Goal: Task Accomplishment & Management: Manage account settings

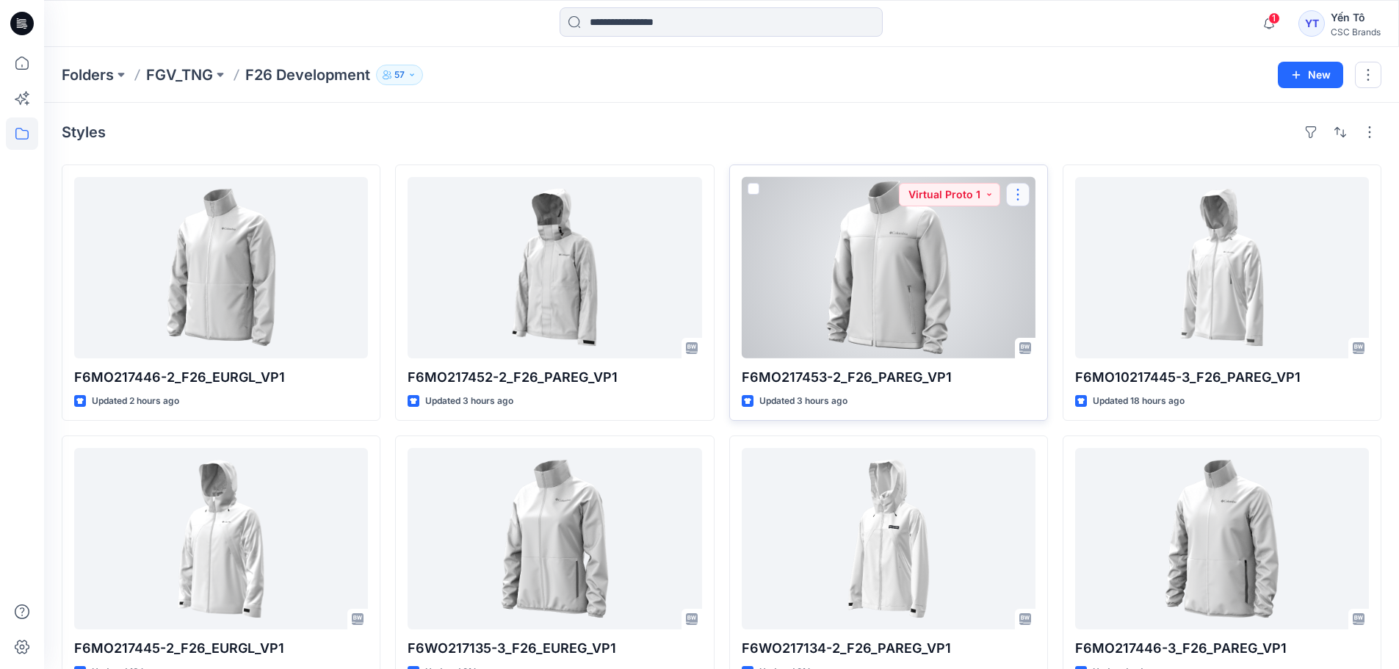
click at [1019, 194] on button "button" at bounding box center [1018, 195] width 24 height 24
click at [1038, 227] on p "Edit" at bounding box center [1044, 228] width 18 height 15
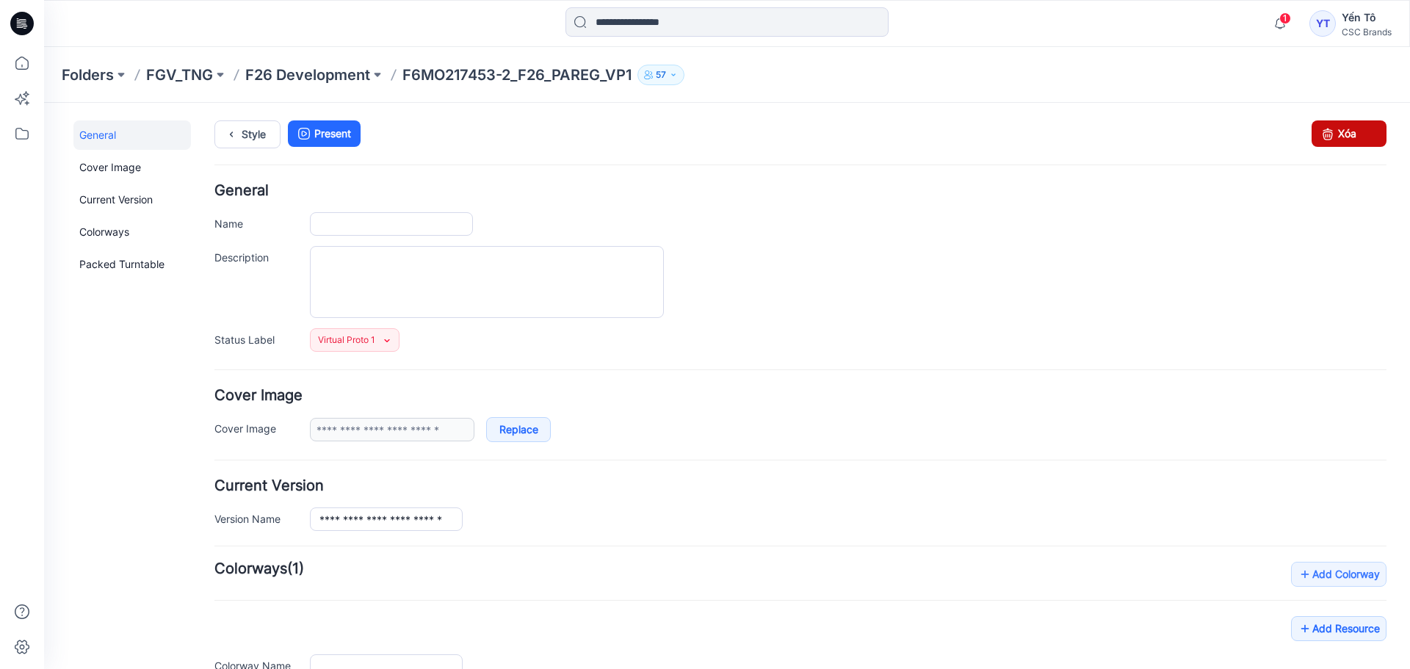
click at [1348, 137] on link "Xóa" at bounding box center [1349, 133] width 75 height 26
type input "**********"
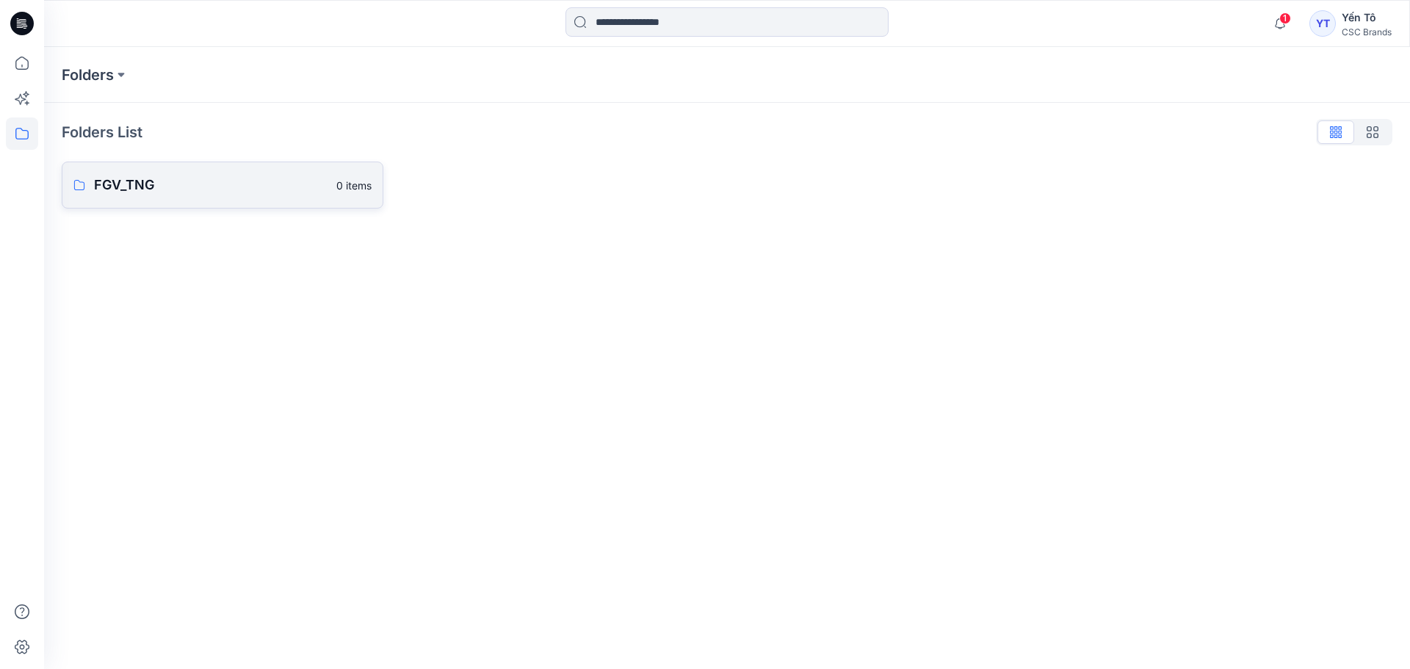
click at [182, 178] on p "FGV_TNG" at bounding box center [211, 185] width 234 height 21
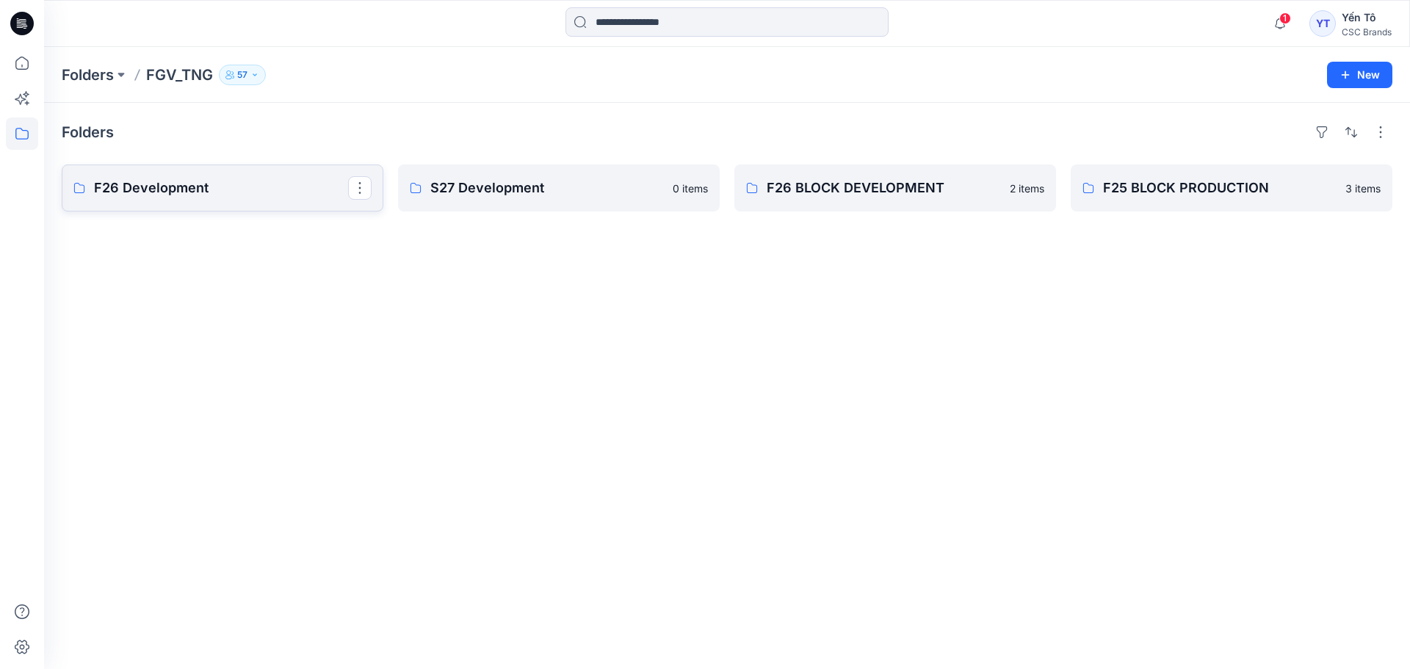
click at [180, 187] on p "F26 Development" at bounding box center [221, 188] width 254 height 21
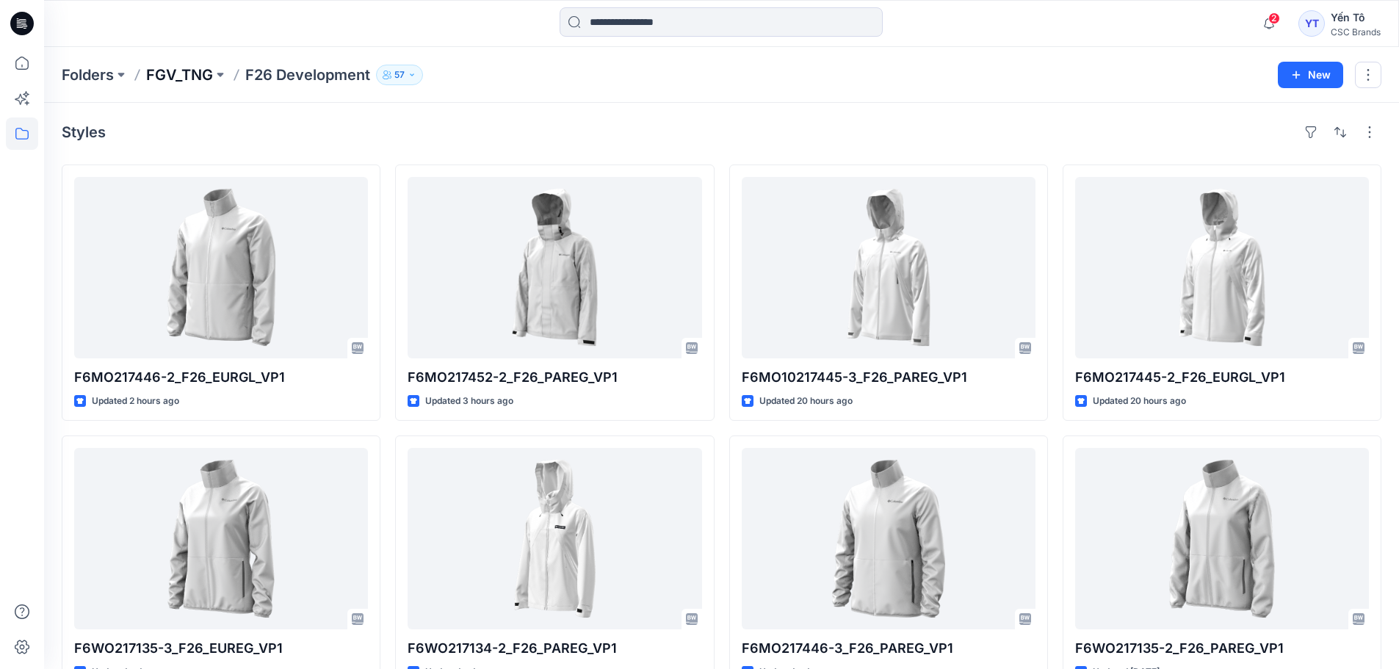
click at [192, 77] on p "FGV_TNG" at bounding box center [179, 75] width 67 height 21
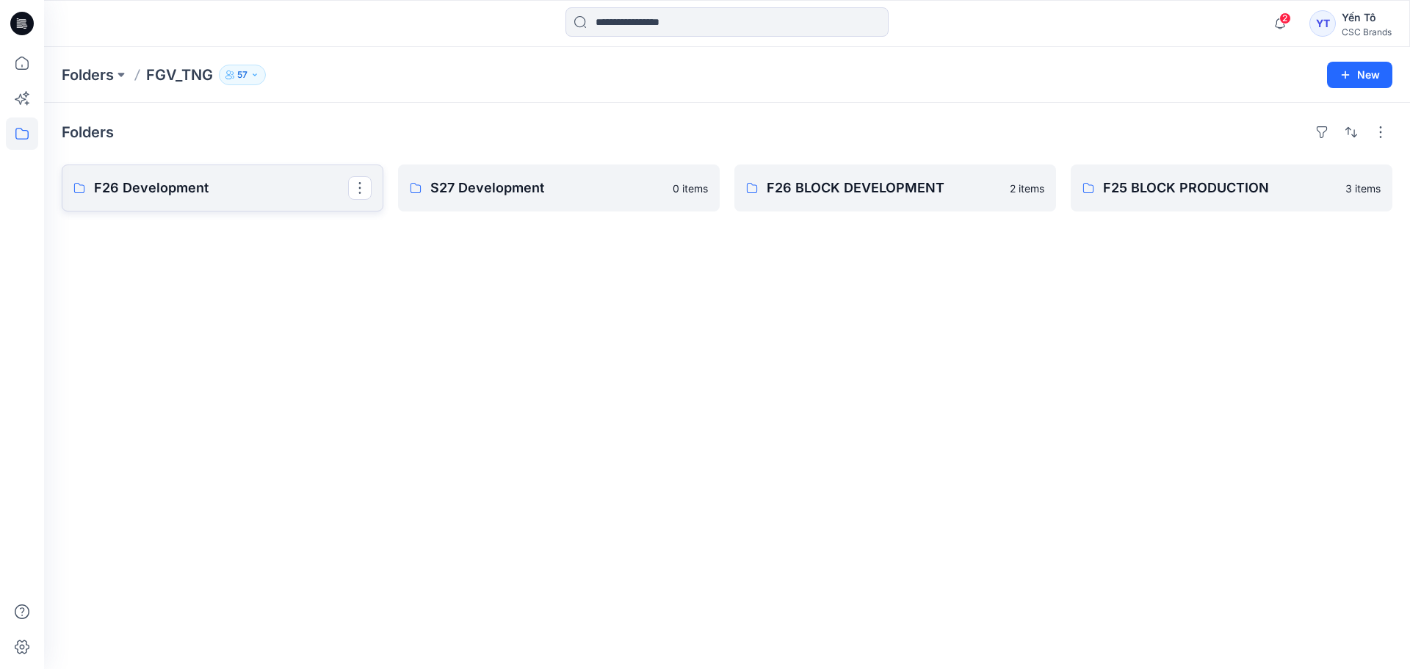
click at [233, 191] on p "F26 Development" at bounding box center [221, 188] width 254 height 21
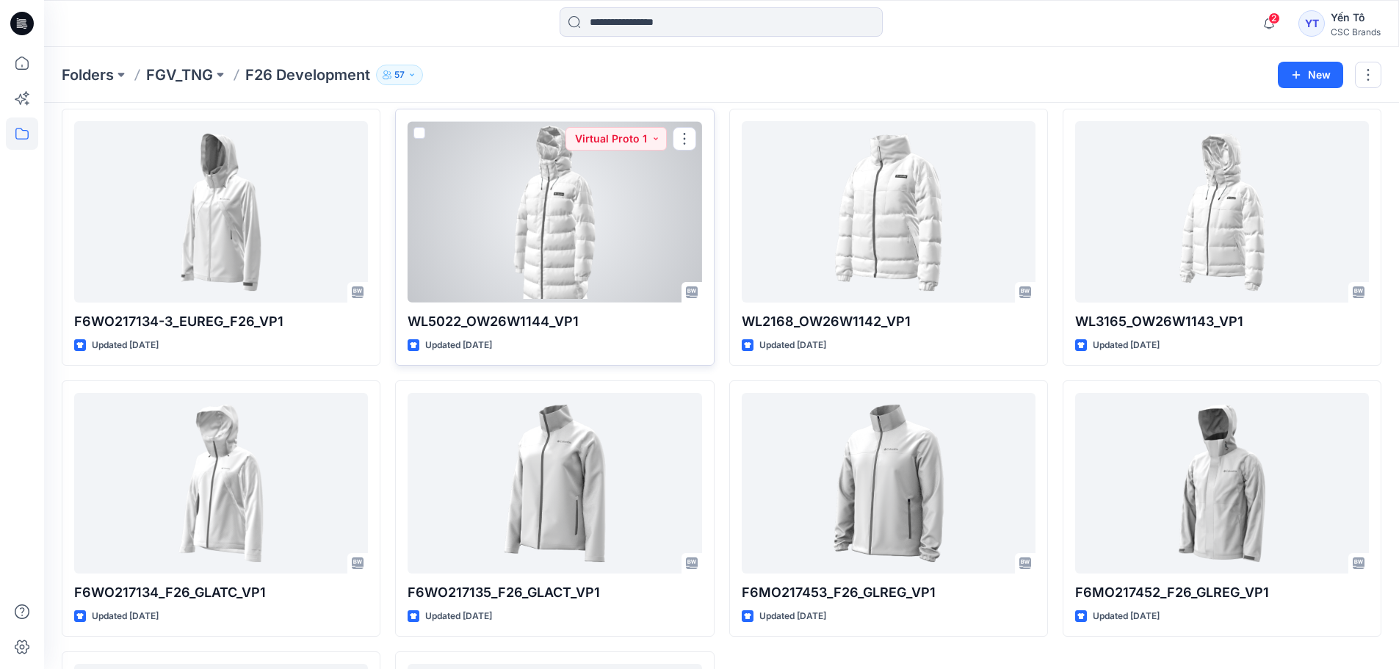
scroll to position [854, 0]
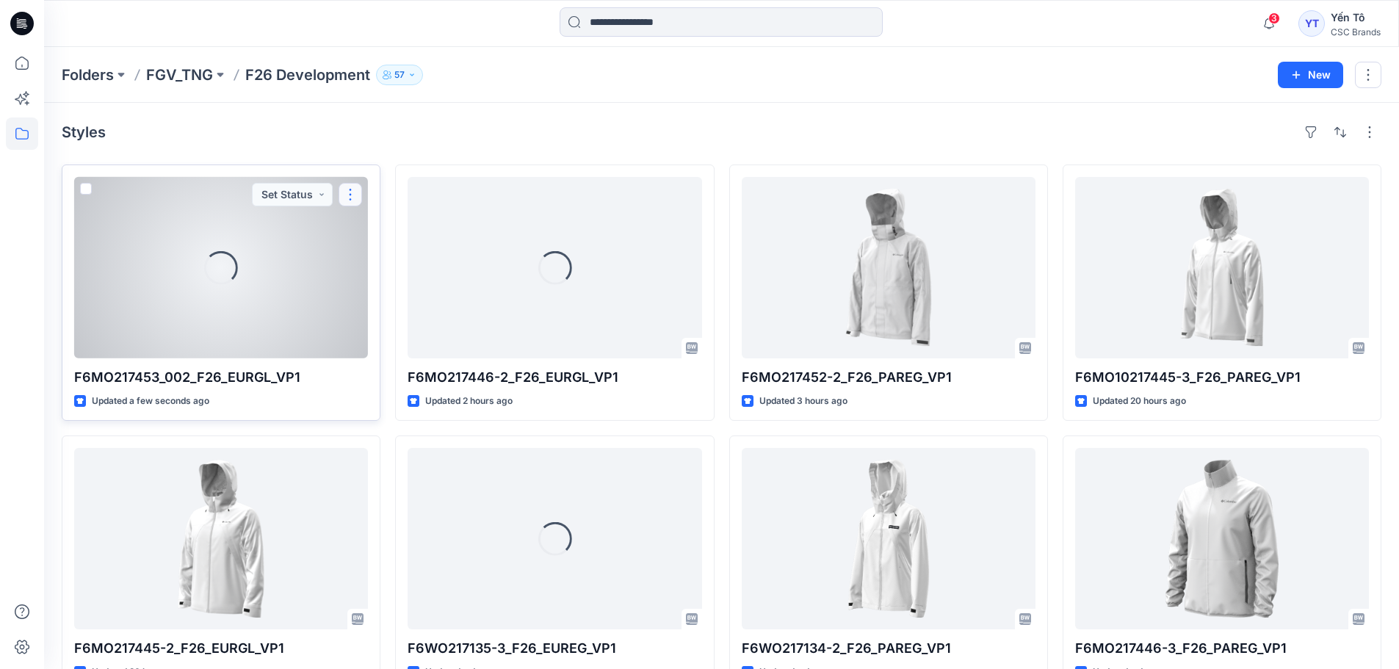
click at [349, 192] on button "button" at bounding box center [351, 195] width 24 height 24
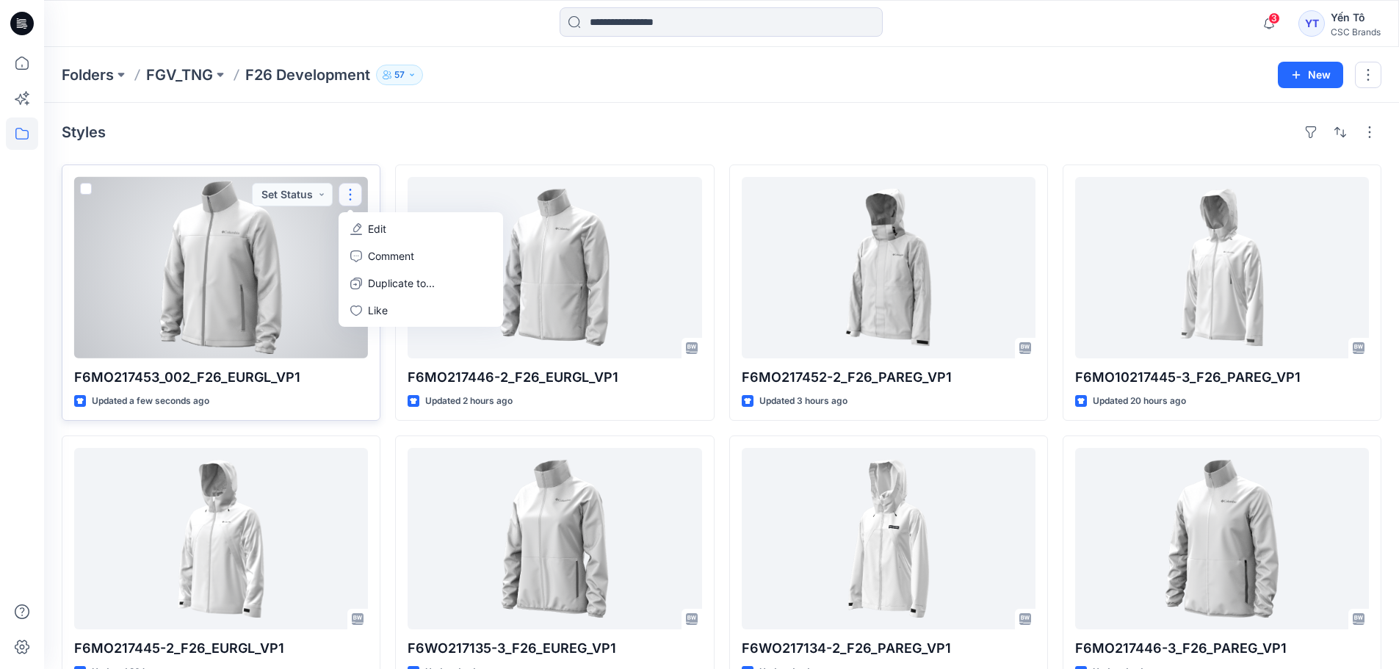
click at [418, 231] on button "Edit" at bounding box center [420, 228] width 159 height 27
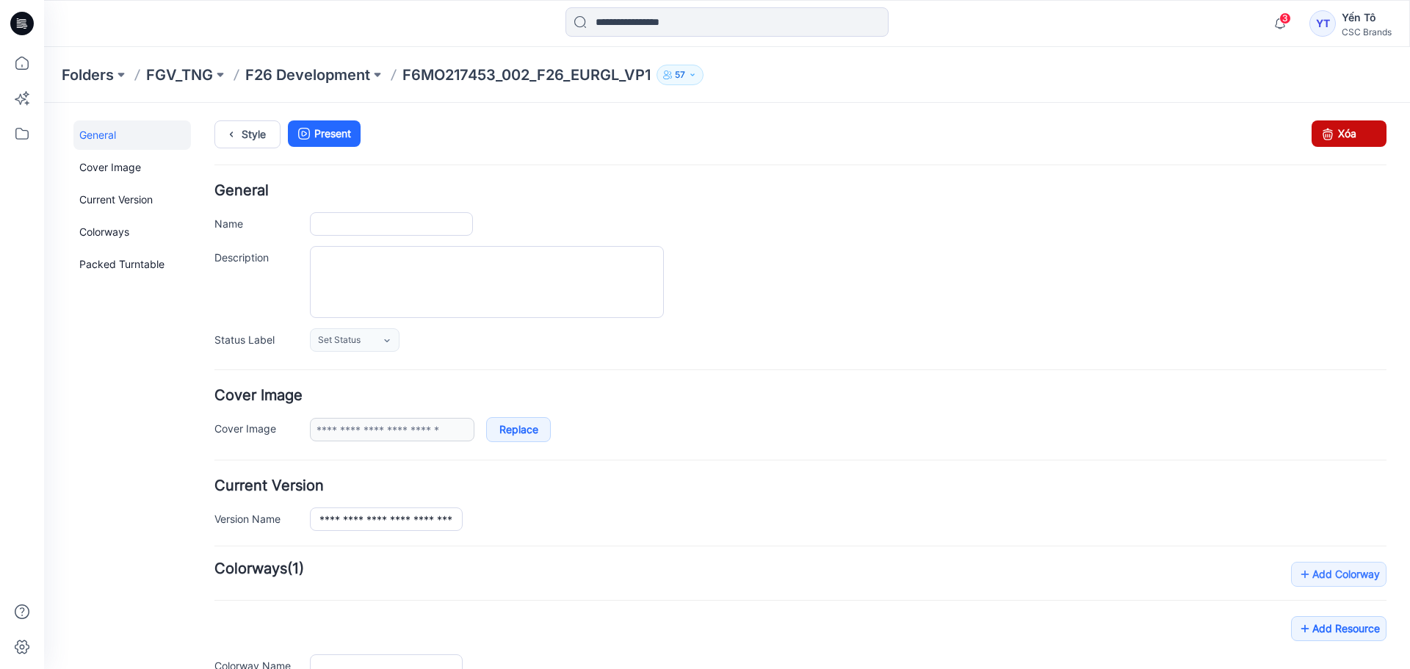
click at [1357, 137] on link "Xóa" at bounding box center [1349, 133] width 75 height 26
type input "**********"
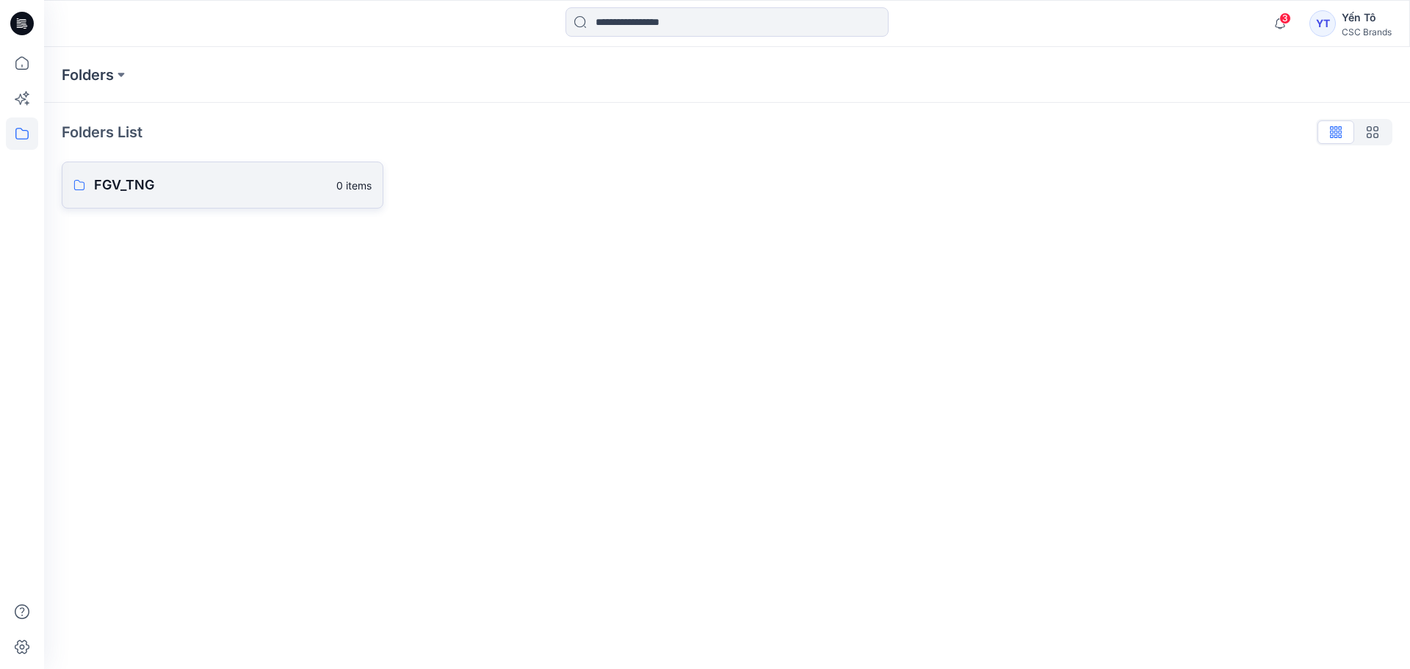
click at [210, 176] on p "FGV_TNG" at bounding box center [211, 185] width 234 height 21
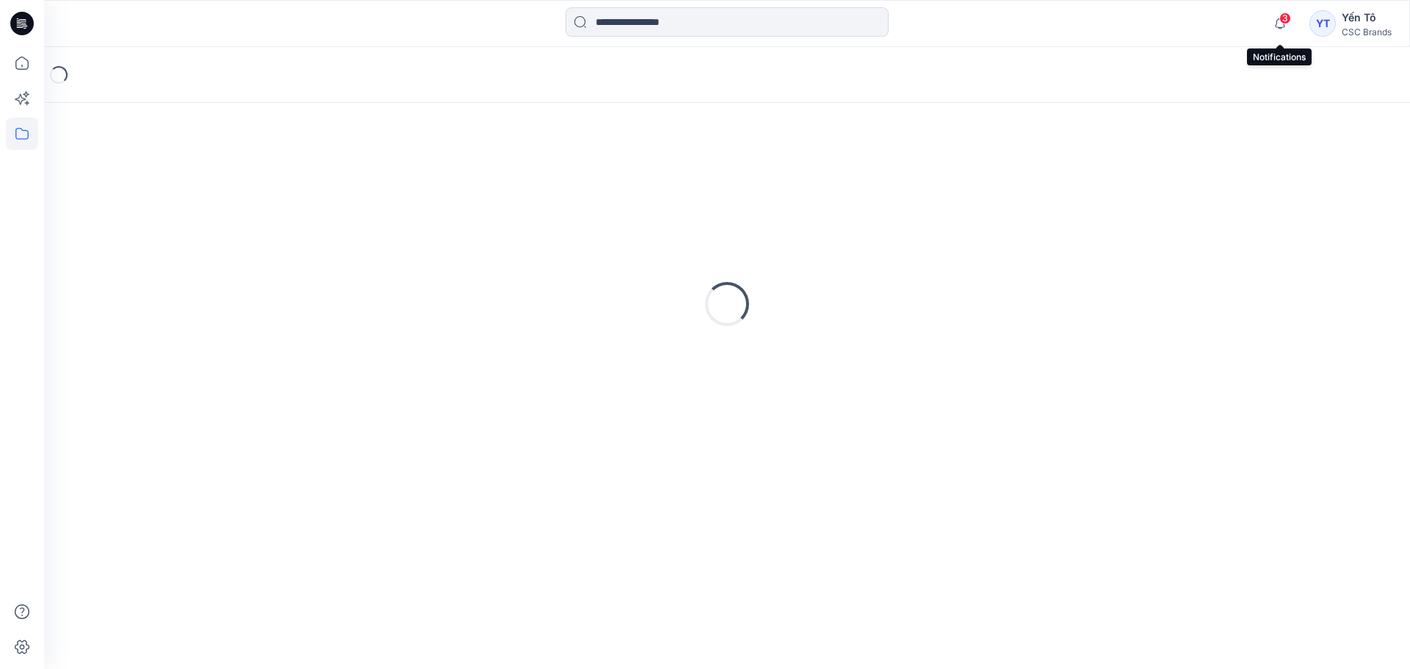
click at [1284, 21] on div "3" at bounding box center [1277, 15] width 24 height 12
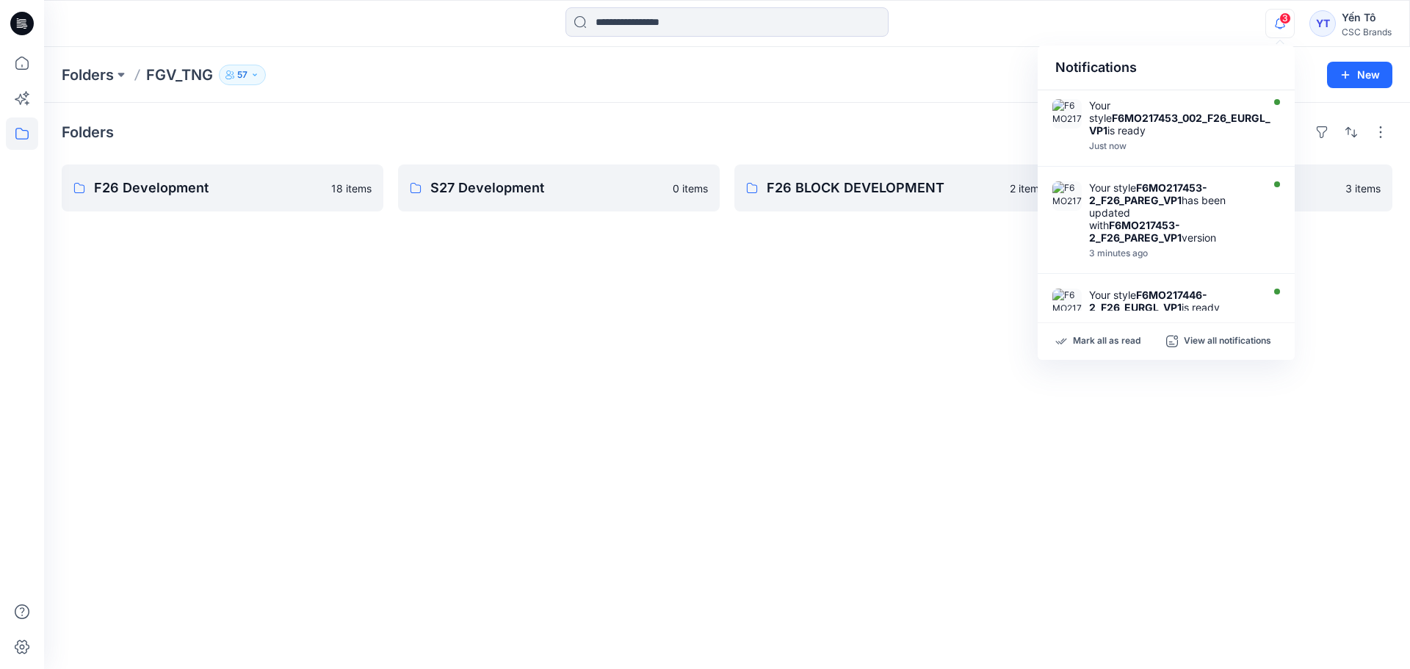
click at [703, 346] on div "Folders F26 Development 18 items S27 Development 0 items F26 BLOCK DEVELOPMENT …" at bounding box center [727, 386] width 1366 height 566
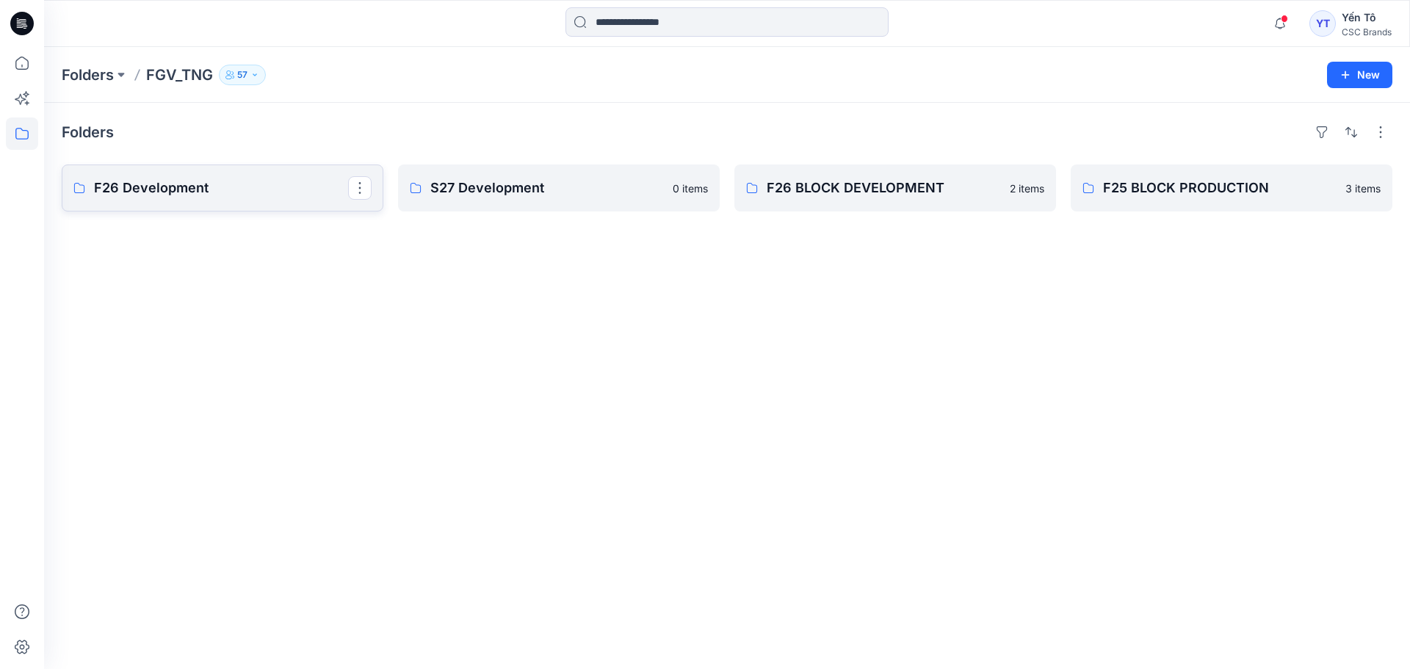
click at [185, 191] on p "F26 Development" at bounding box center [221, 188] width 254 height 21
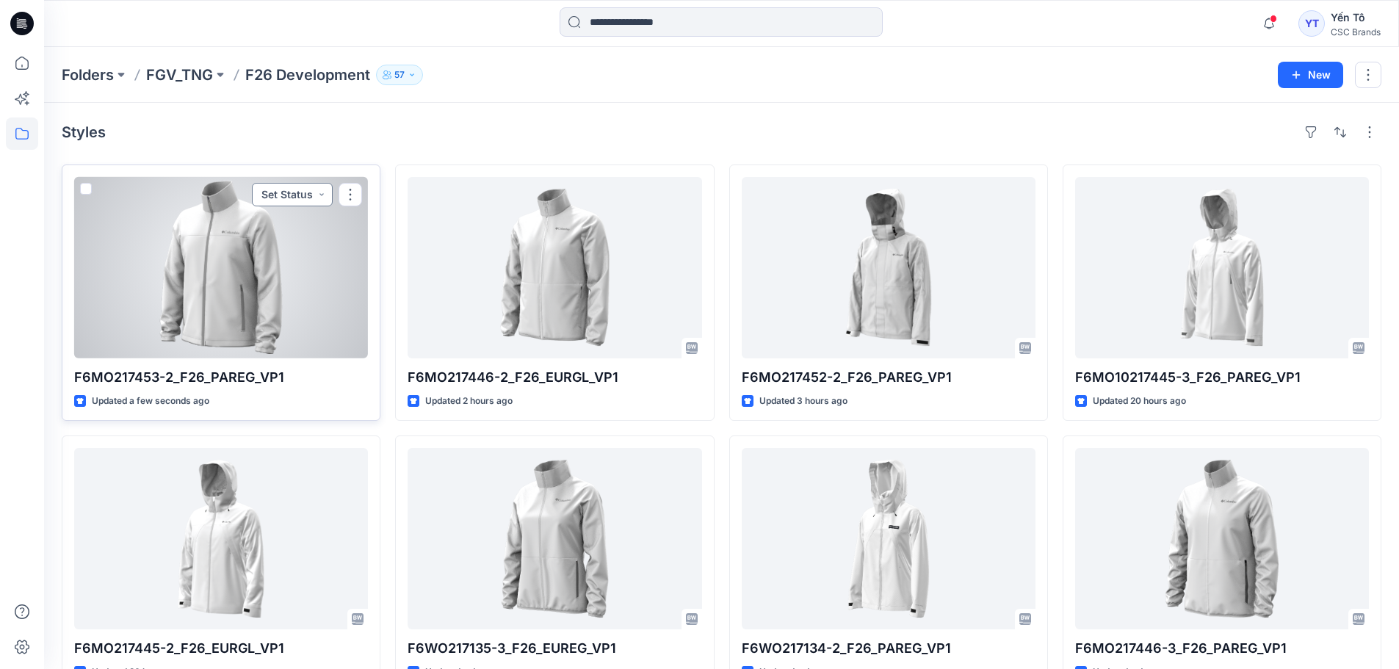
click at [290, 194] on button "Set Status" at bounding box center [292, 195] width 81 height 24
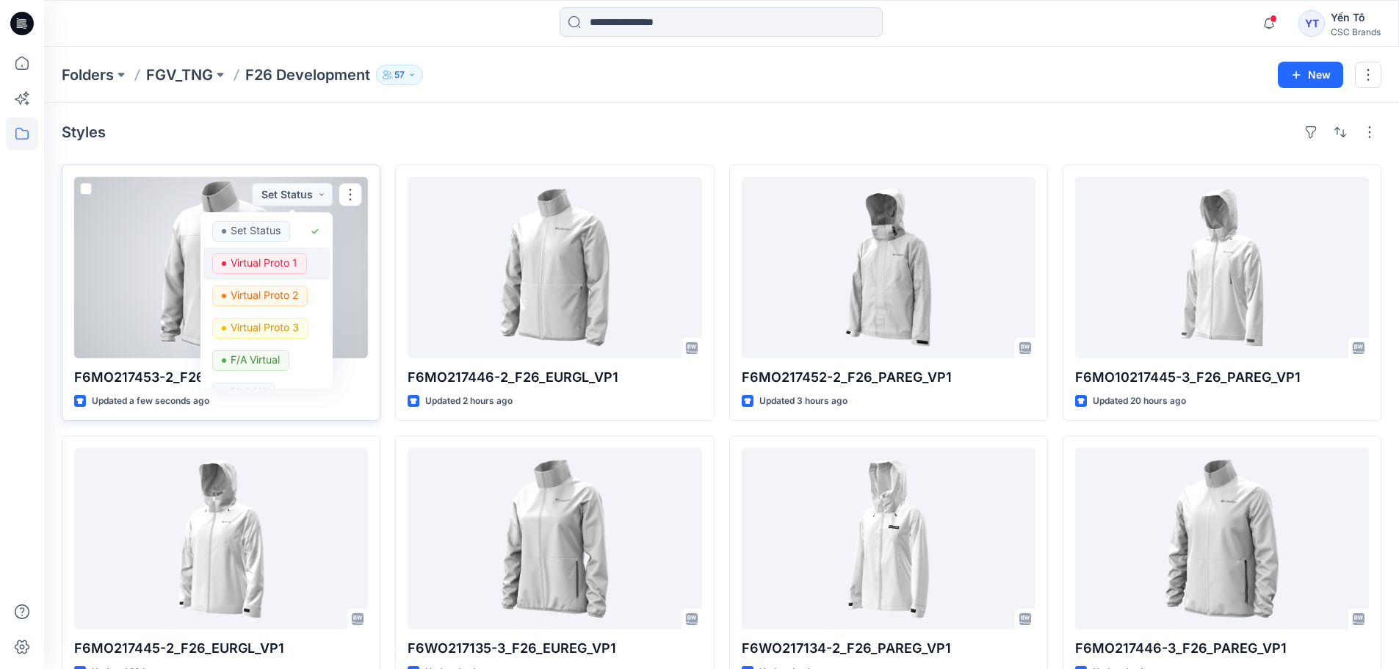
click at [266, 261] on p "Virtual Proto 1" at bounding box center [264, 262] width 67 height 19
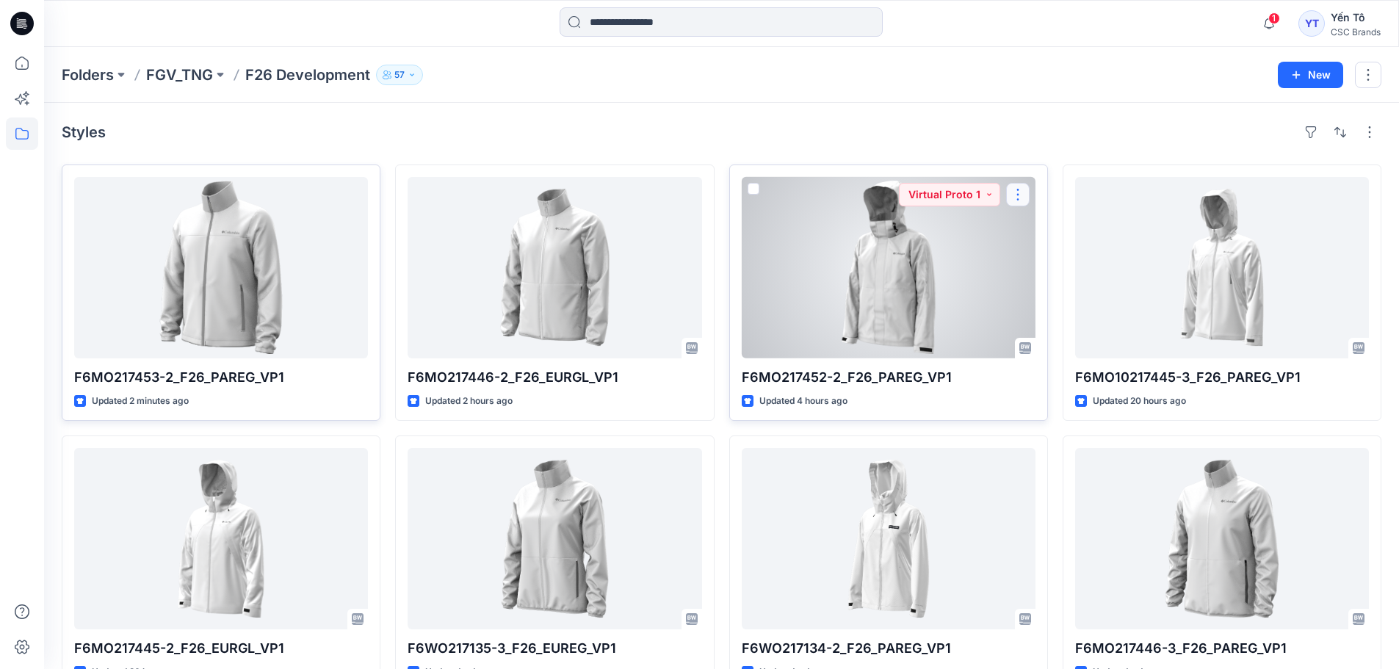
click at [1017, 189] on button "button" at bounding box center [1018, 195] width 24 height 24
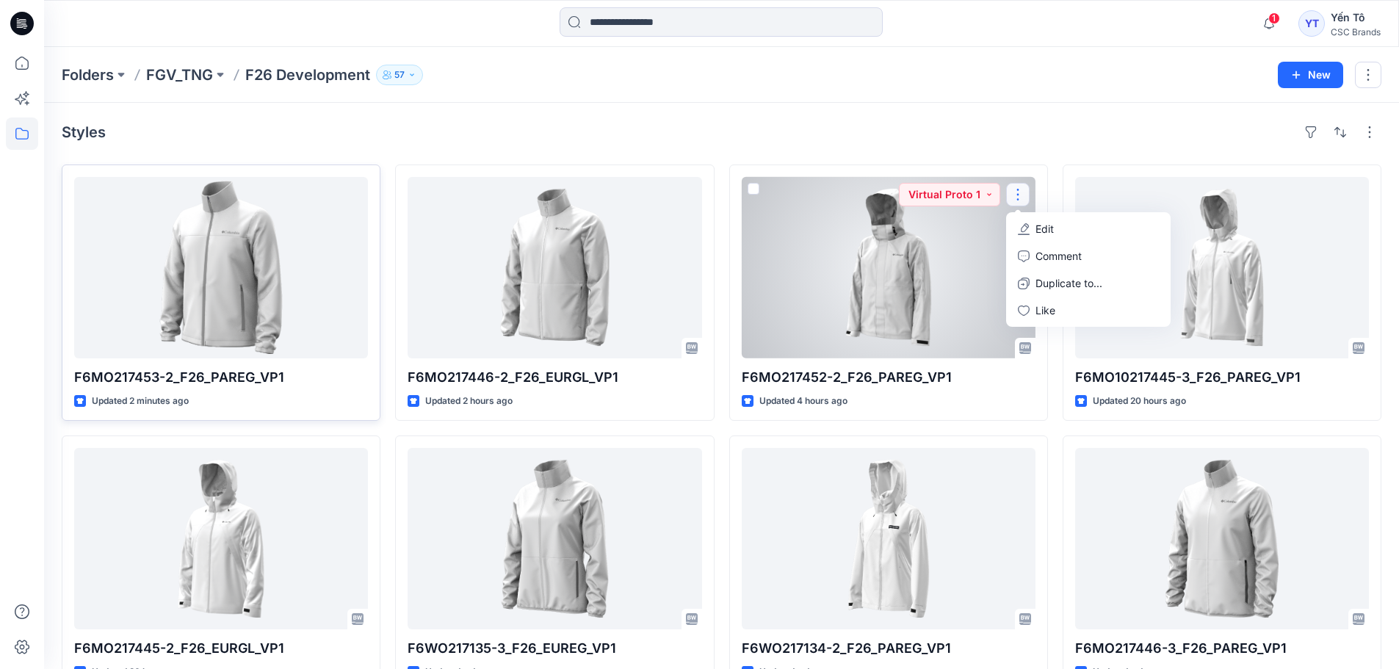
click at [1041, 225] on p "Edit" at bounding box center [1044, 228] width 18 height 15
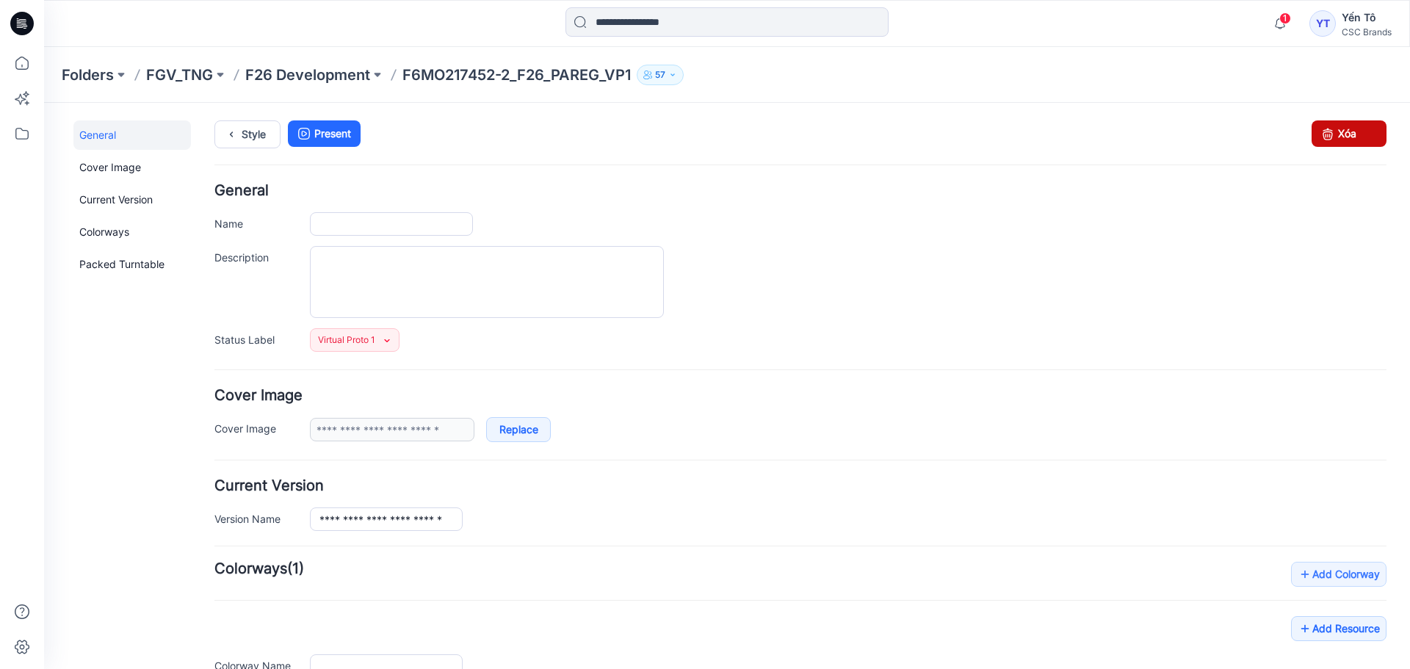
click at [1361, 129] on link "Xóa" at bounding box center [1349, 133] width 75 height 26
type input "**********"
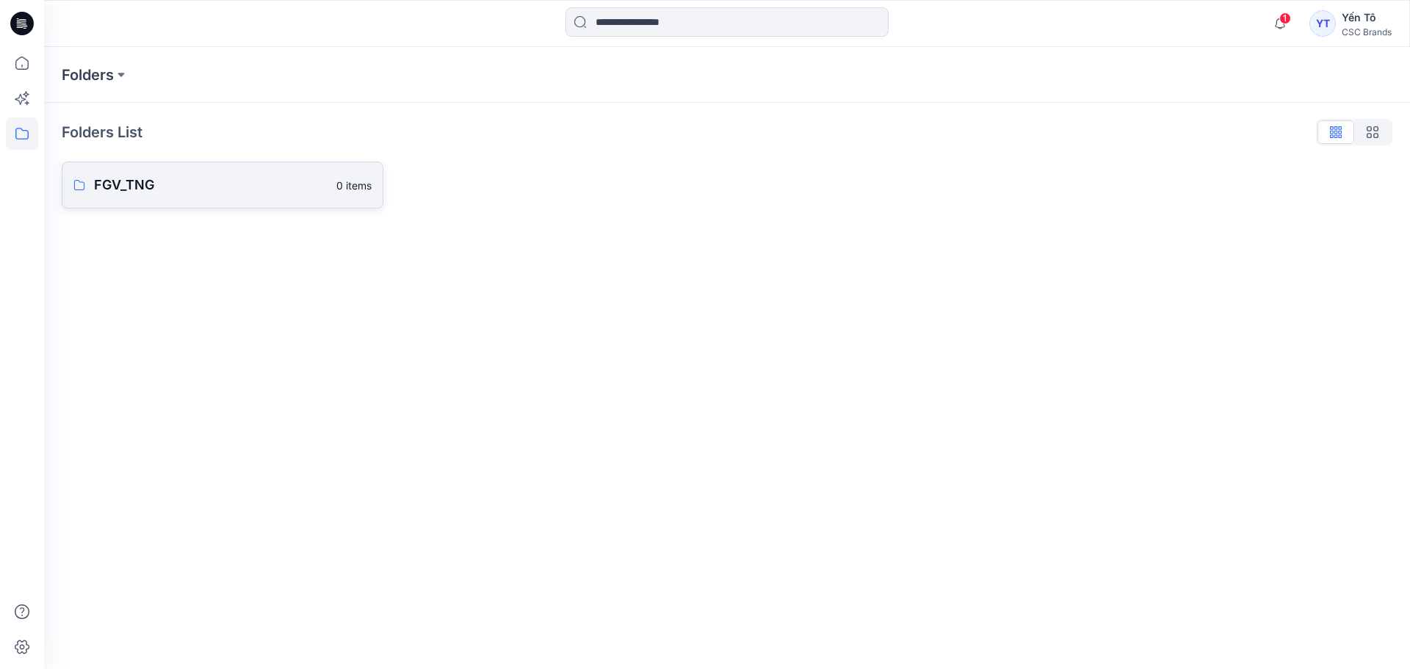
click at [209, 195] on link "FGV_TNG 0 items" at bounding box center [223, 185] width 322 height 47
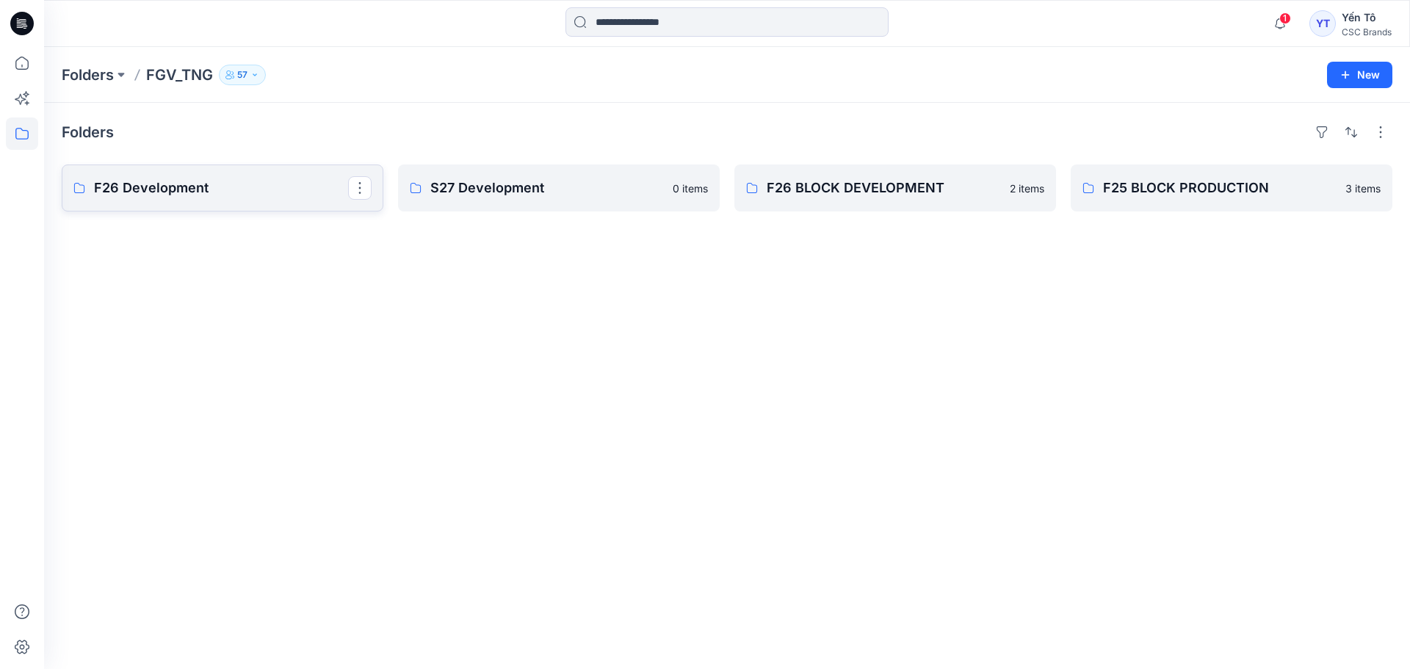
click at [247, 194] on p "F26 Development" at bounding box center [221, 188] width 254 height 21
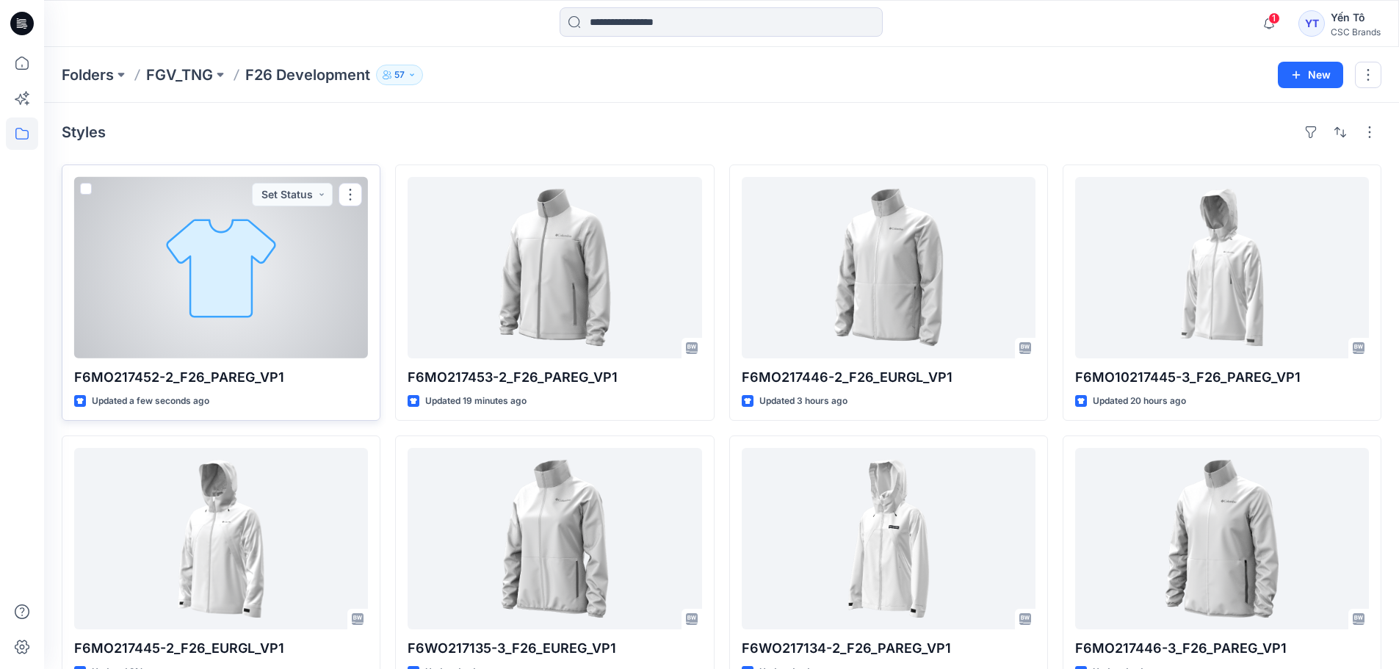
click at [239, 269] on div at bounding box center [221, 267] width 294 height 181
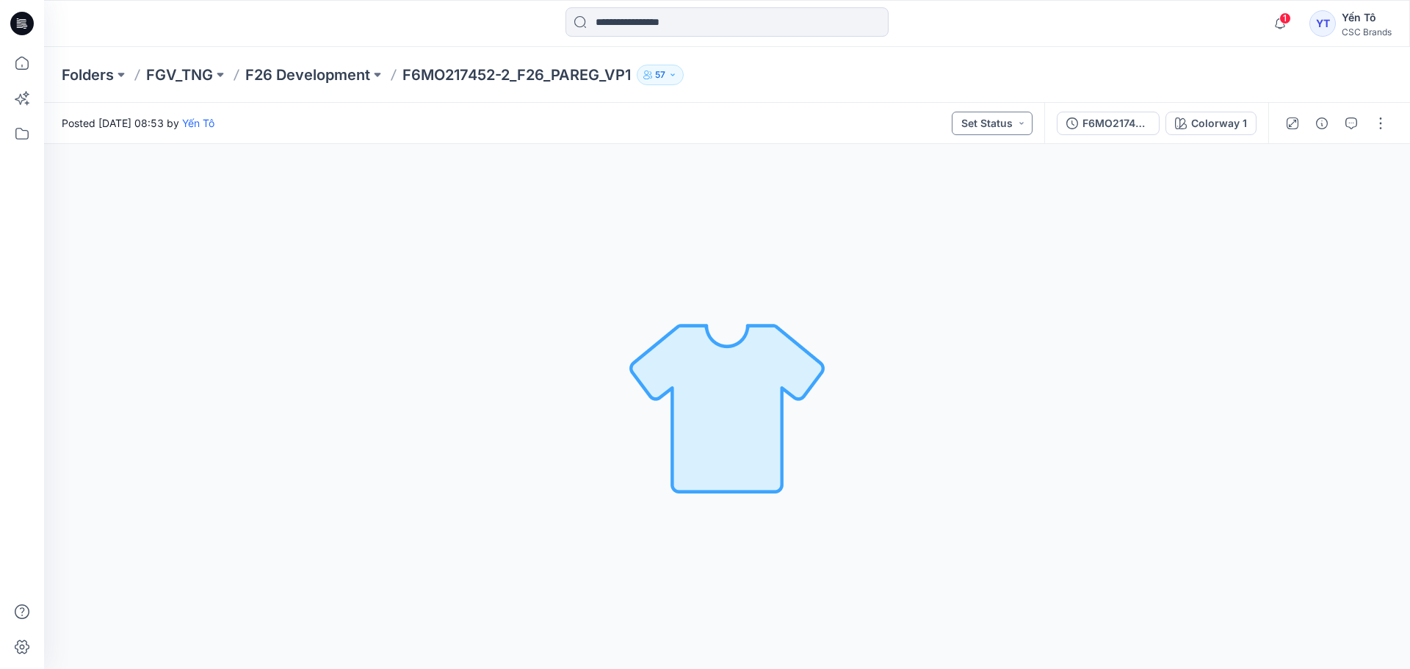
click at [1021, 123] on button "Set Status" at bounding box center [992, 124] width 81 height 24
click at [962, 194] on p "Virtual Proto 1" at bounding box center [965, 191] width 67 height 19
click at [878, 368] on div "Colorway 1 Loading... Material Properties Loading..." at bounding box center [727, 406] width 1366 height 525
drag, startPoint x: 878, startPoint y: 374, endPoint x: 737, endPoint y: 370, distance: 141.1
click at [853, 374] on div "Colorway 1 Loading... Material Properties Loading..." at bounding box center [727, 406] width 1366 height 525
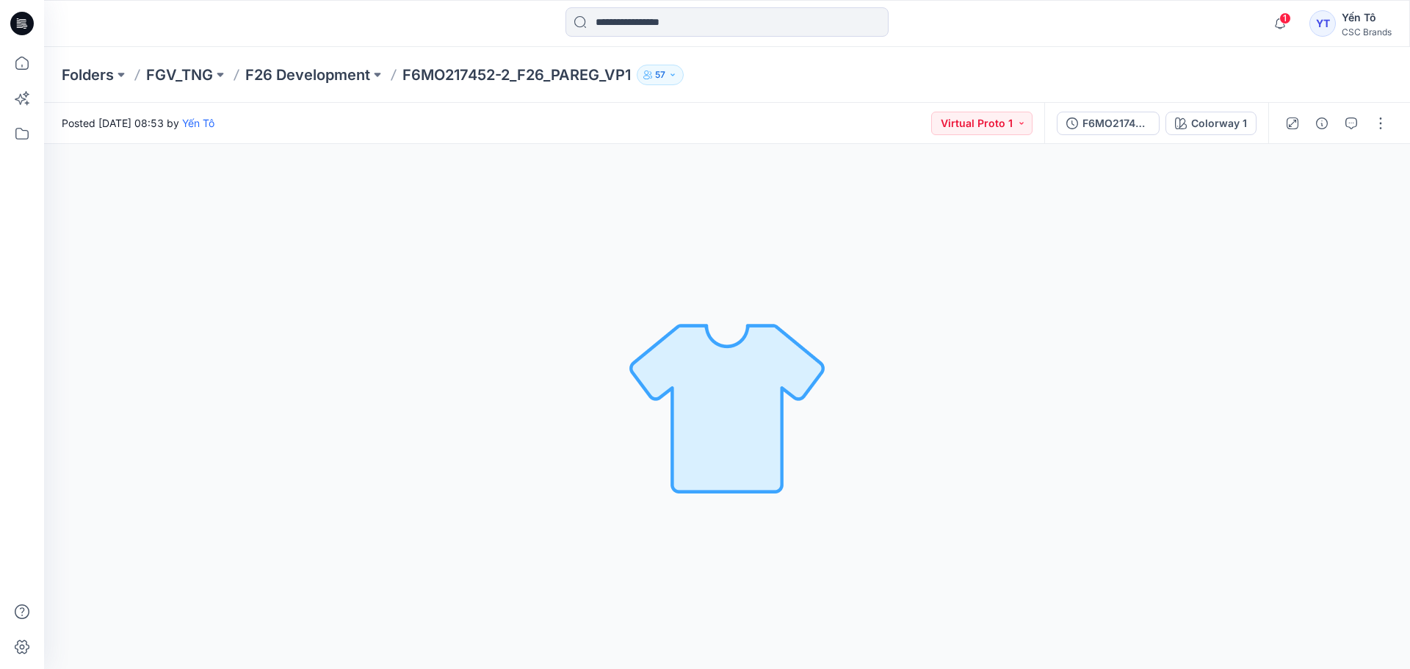
click at [737, 370] on img at bounding box center [727, 407] width 206 height 206
drag, startPoint x: 765, startPoint y: 375, endPoint x: 823, endPoint y: 375, distance: 58.0
click at [769, 375] on img at bounding box center [727, 407] width 206 height 206
click at [978, 358] on div "Colorway 1 Loading... Material Properties Loading..." at bounding box center [727, 406] width 1366 height 525
click at [289, 79] on p "F26 Development" at bounding box center [307, 75] width 125 height 21
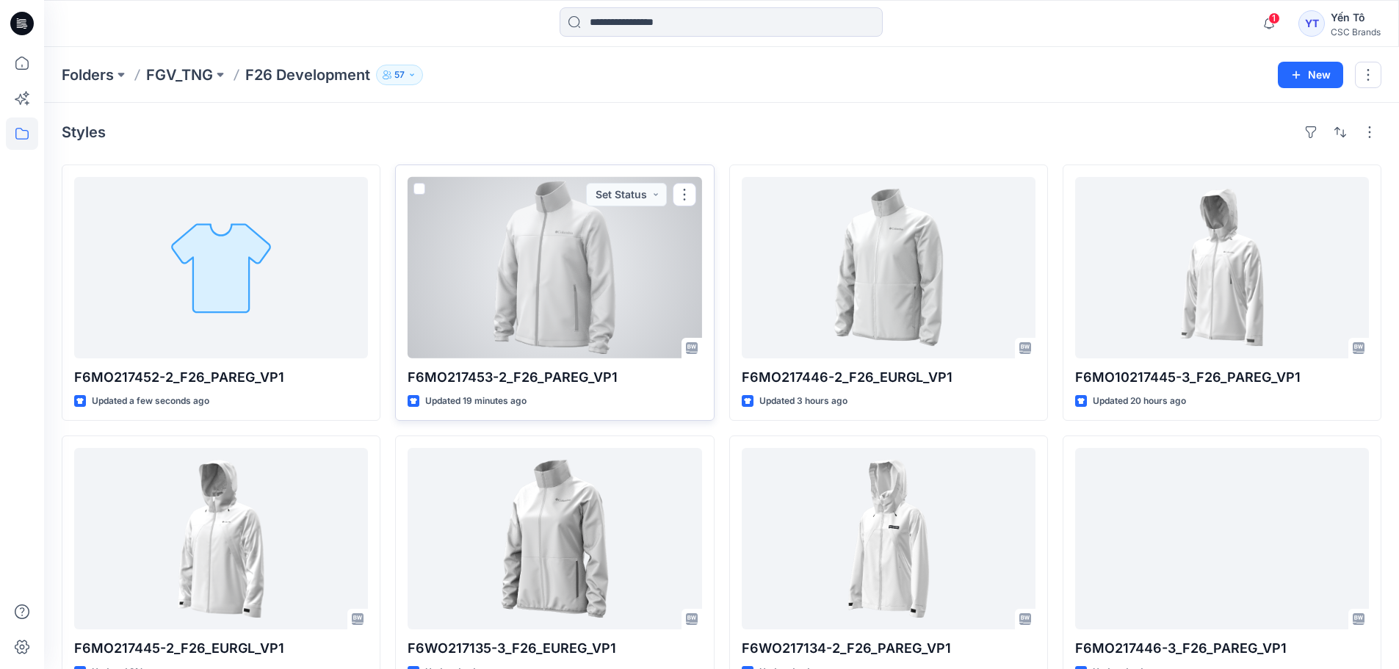
click at [593, 245] on div at bounding box center [555, 267] width 294 height 181
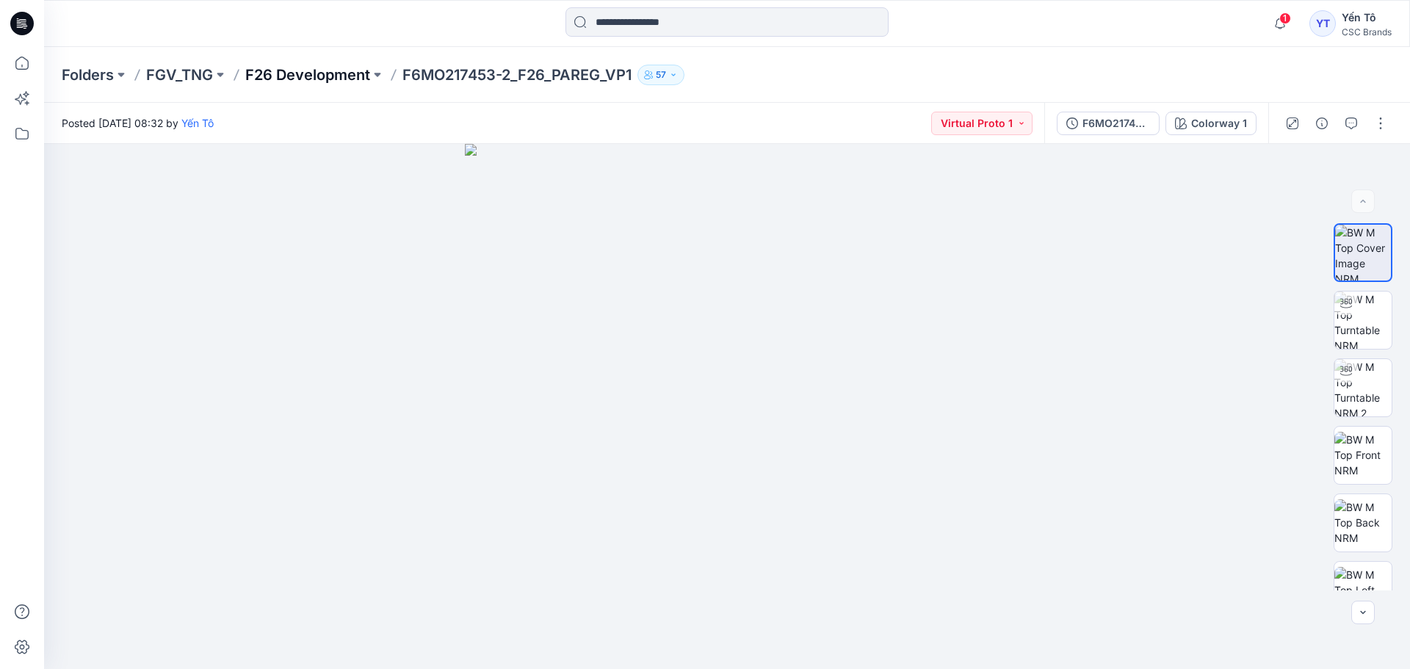
click at [325, 70] on p "F26 Development" at bounding box center [307, 75] width 125 height 21
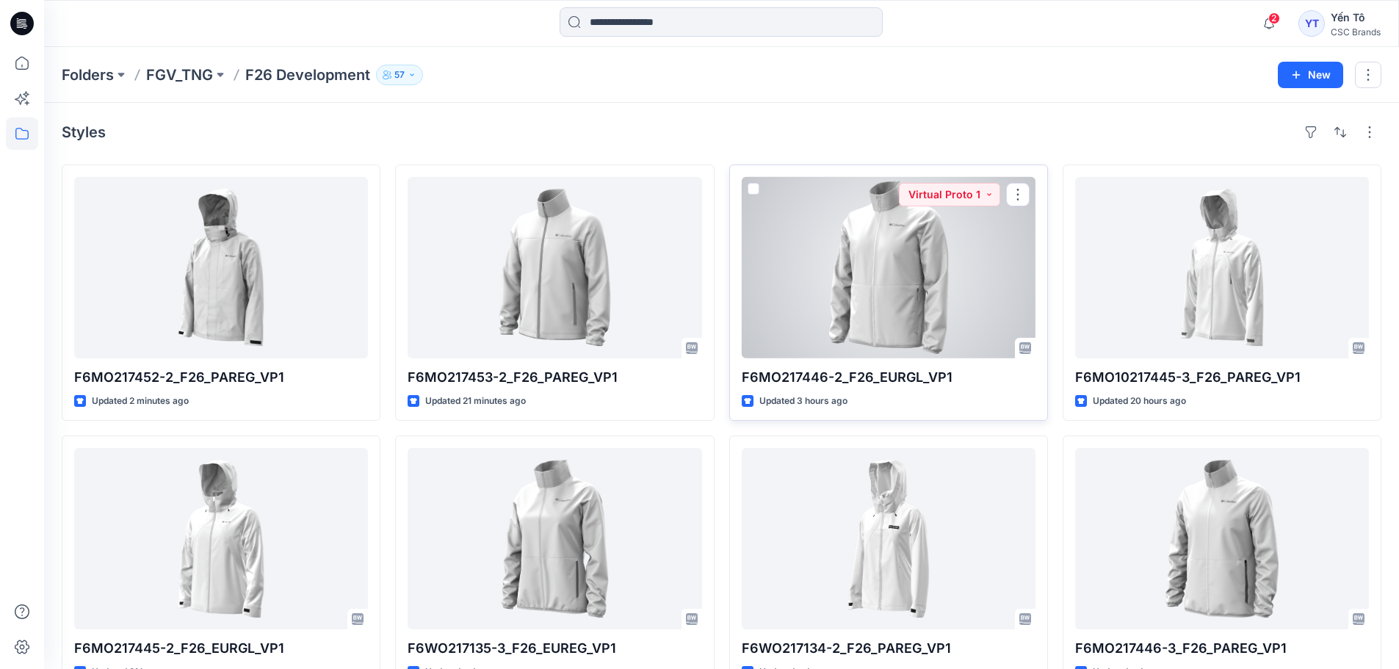
click at [870, 377] on p "F6MO217446-2_F26_EURGL_VP1" at bounding box center [889, 377] width 294 height 21
click at [878, 380] on p "F6MO217446-2_F26_EURGL_VP1" at bounding box center [889, 377] width 294 height 21
click at [906, 245] on div at bounding box center [889, 267] width 294 height 181
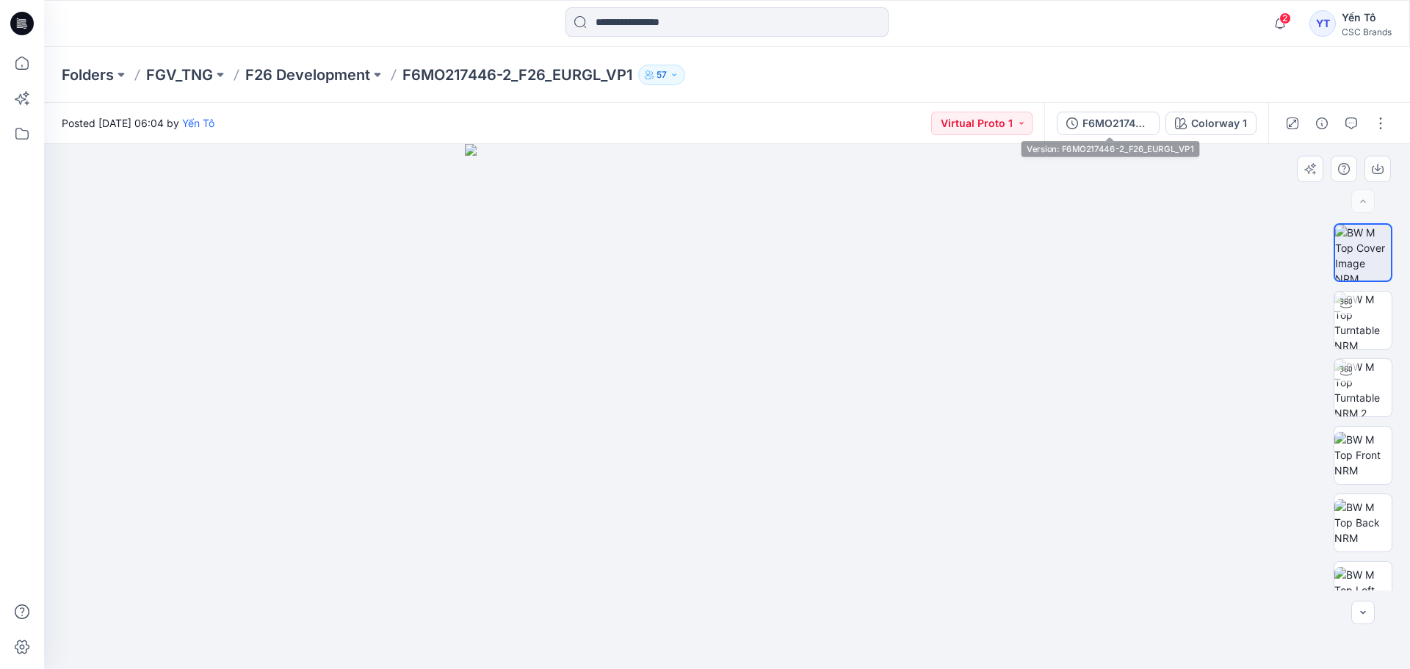
drag, startPoint x: 1116, startPoint y: 124, endPoint x: 930, endPoint y: 259, distance: 229.7
click at [980, 274] on img at bounding box center [727, 406] width 525 height 525
click at [1099, 121] on div "F6MO217446-2_F26_EURGL_VP1" at bounding box center [1116, 123] width 68 height 16
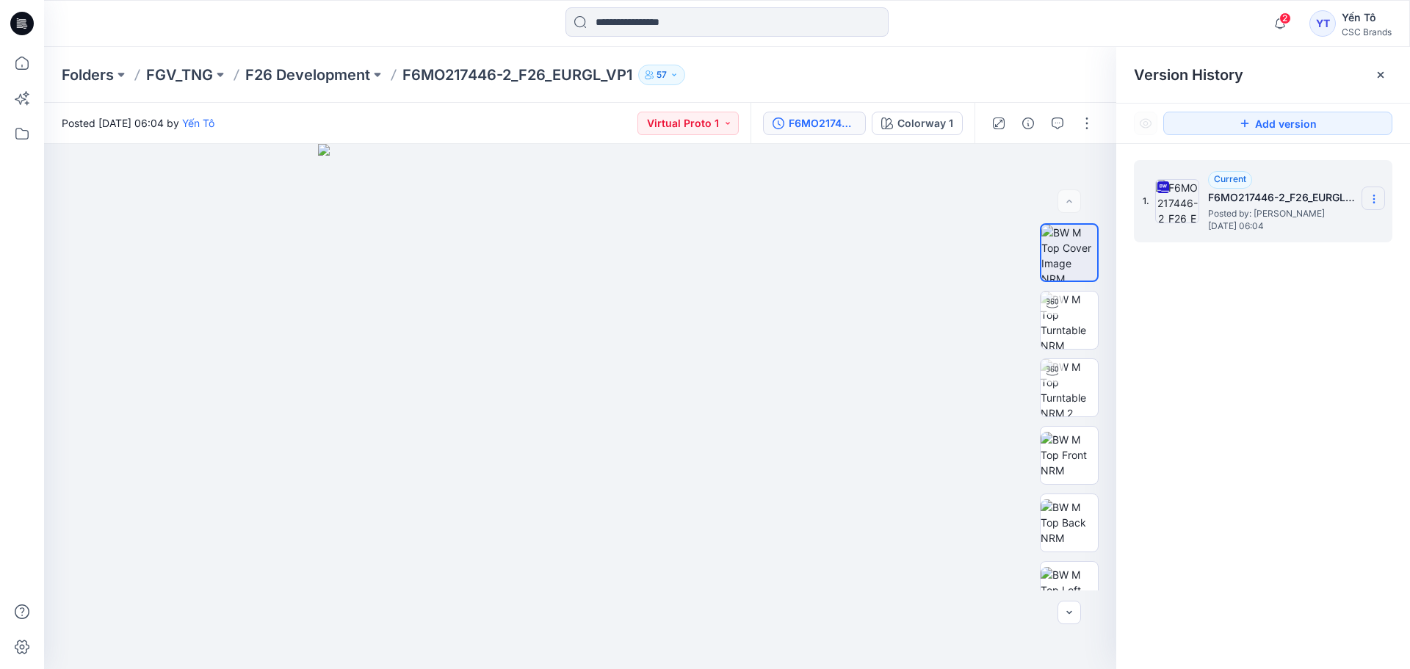
click at [1381, 199] on section at bounding box center [1374, 199] width 24 height 24
click at [1301, 280] on span "Rename Version" at bounding box center [1276, 287] width 76 height 18
click at [1346, 197] on input "**********" at bounding box center [1302, 197] width 162 height 24
drag, startPoint x: 1317, startPoint y: 311, endPoint x: 1306, endPoint y: 314, distance: 10.7
click at [1316, 311] on div "1. Current F6MO217446-2_F26_EURGL_VP1 Posted by: Yến Tô [DATE] 06:04" at bounding box center [1263, 417] width 294 height 546
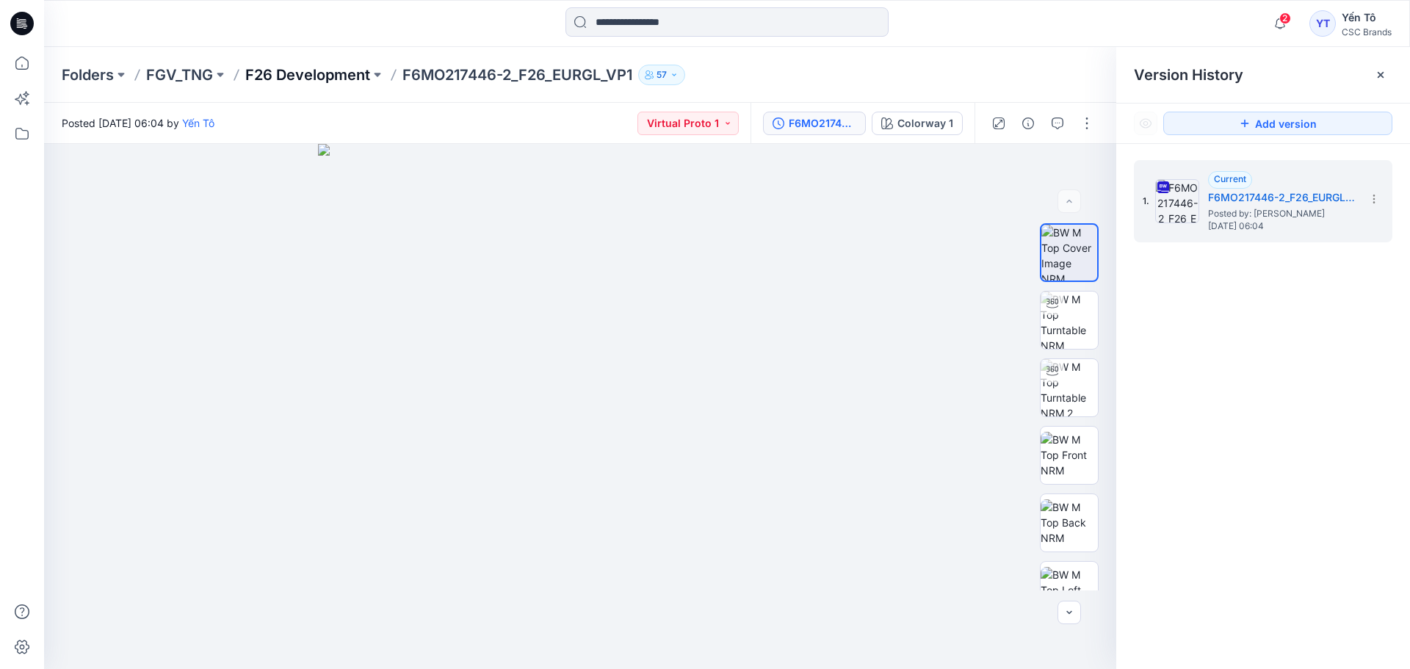
click at [313, 71] on p "F26 Development" at bounding box center [307, 75] width 125 height 21
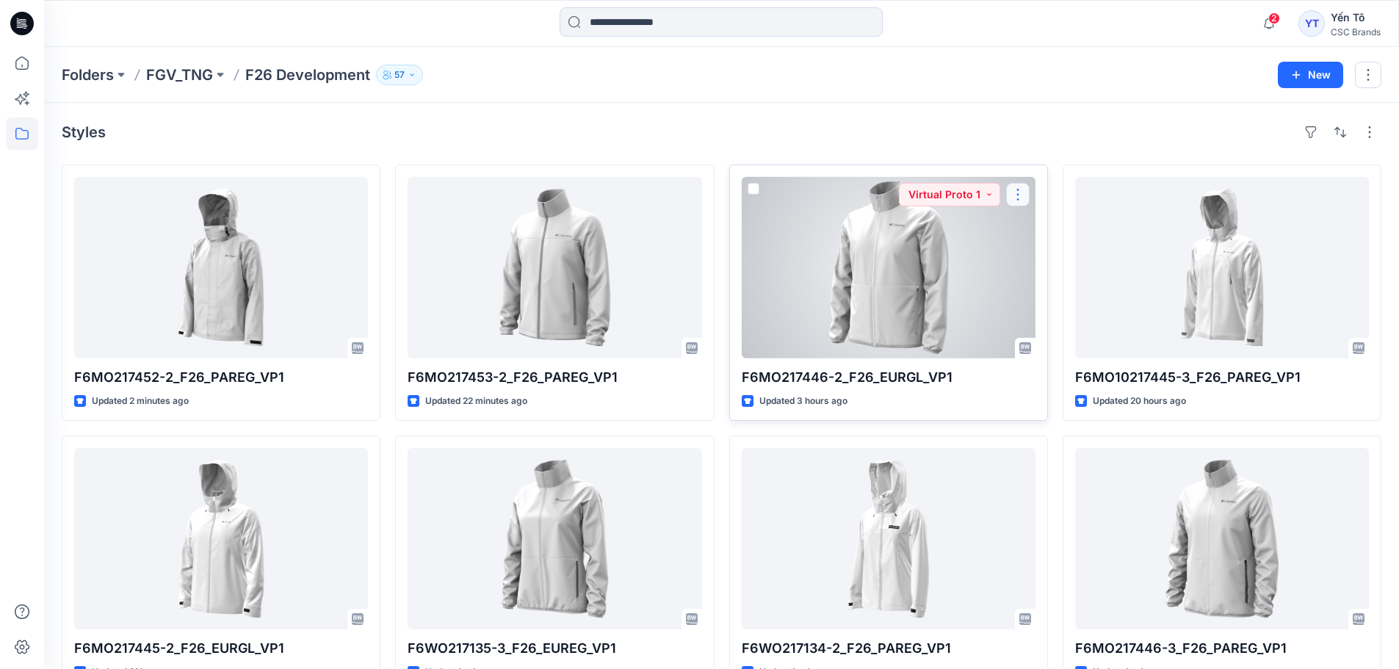
click at [1024, 192] on button "button" at bounding box center [1018, 195] width 24 height 24
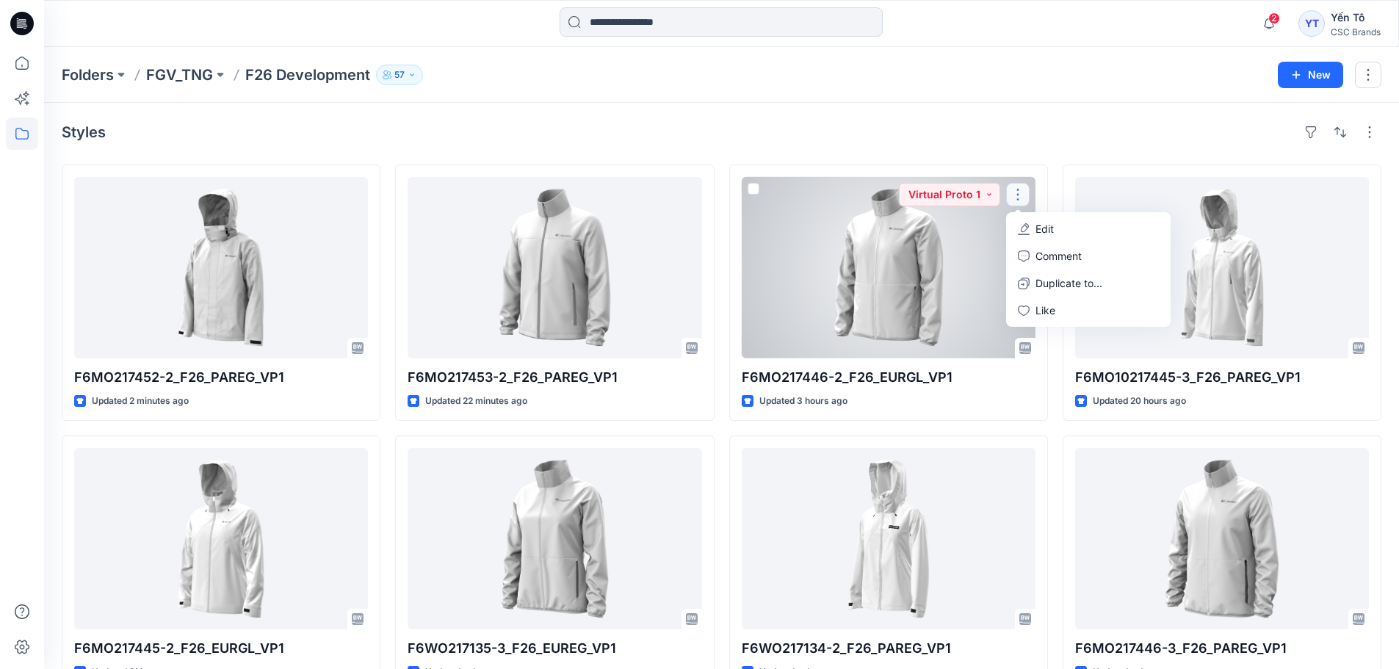
click at [1072, 228] on button "Edit" at bounding box center [1088, 228] width 159 height 27
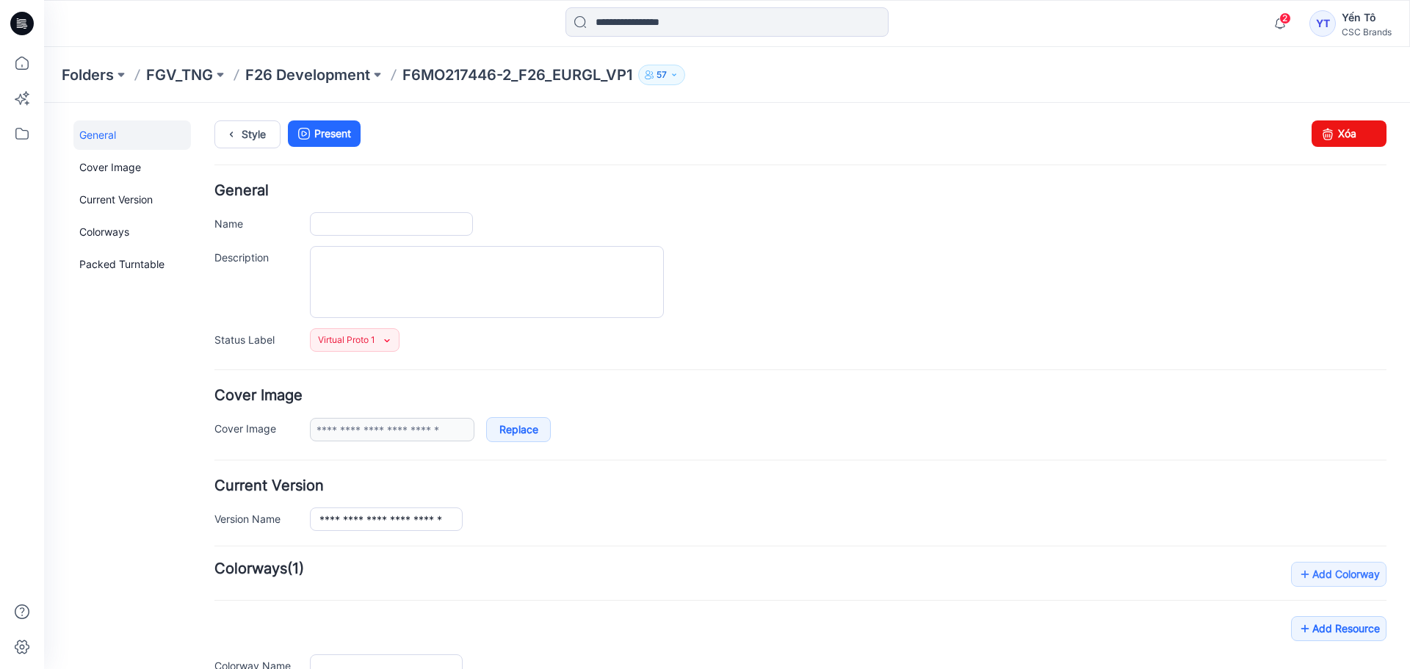
type input "**********"
click at [454, 225] on input "**********" at bounding box center [391, 224] width 163 height 24
type input "**********"
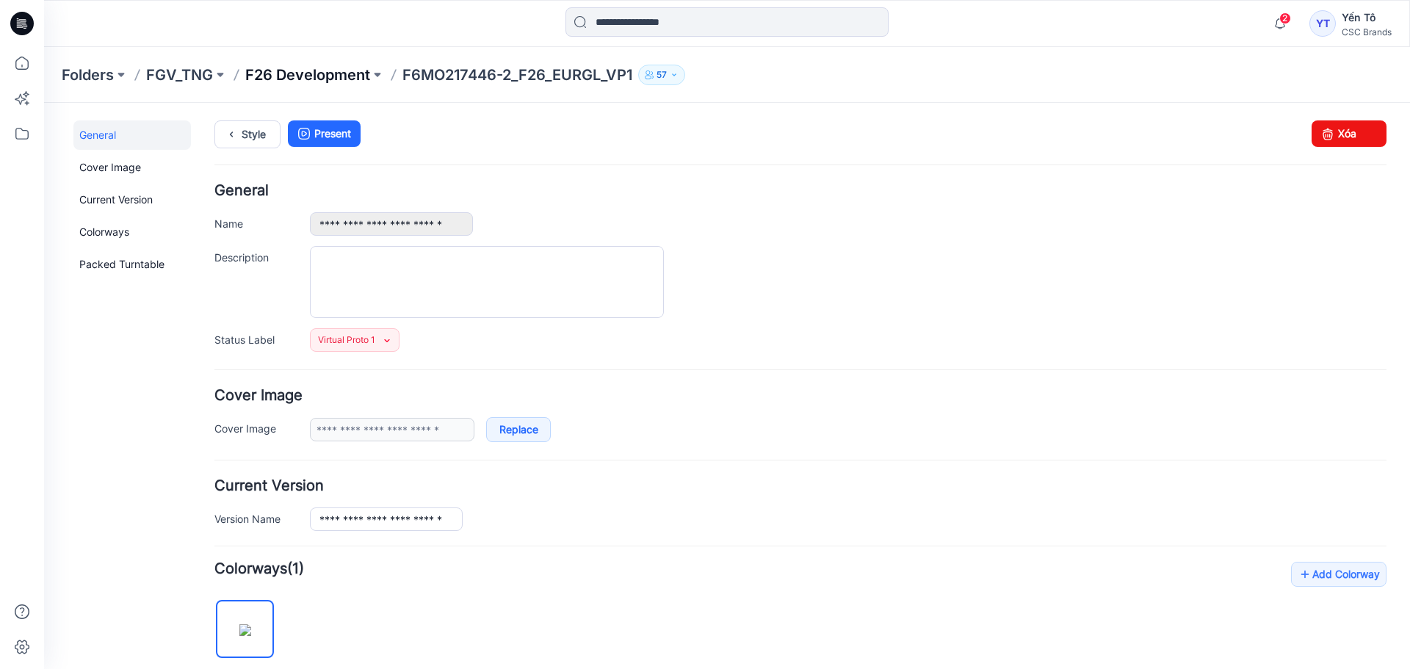
click at [315, 76] on p "F26 Development" at bounding box center [307, 75] width 125 height 21
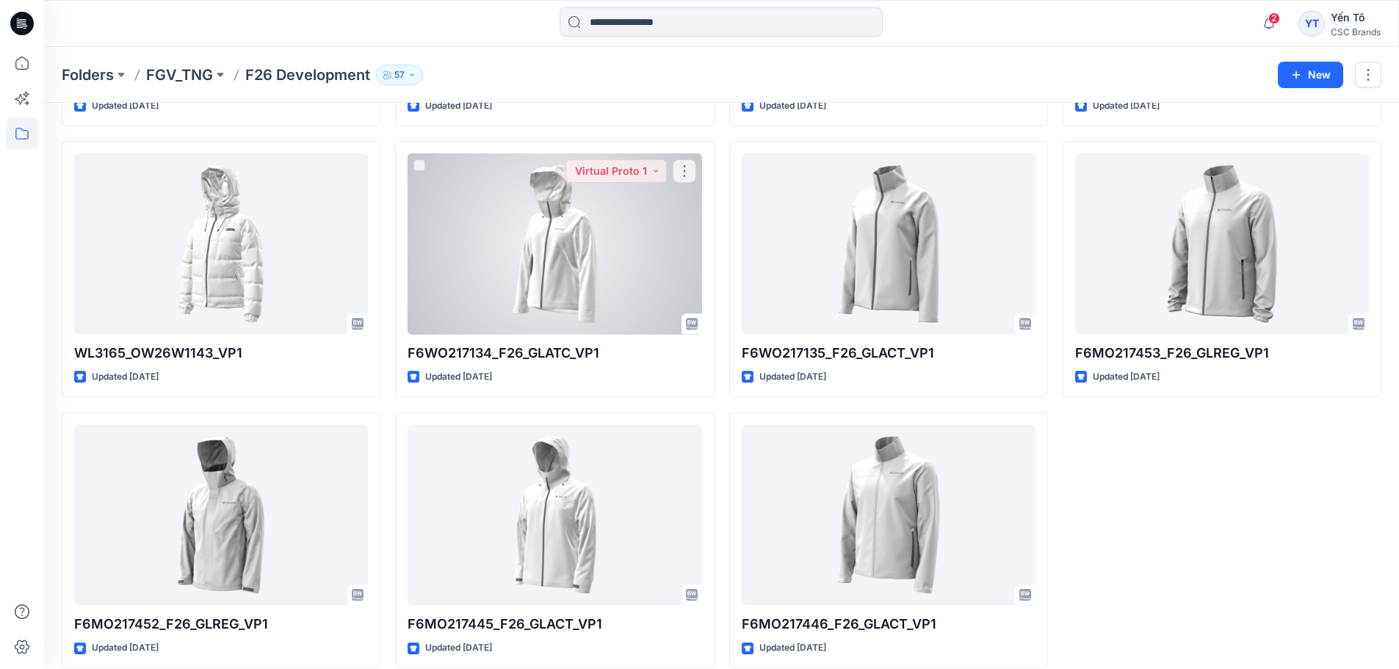
scroll to position [854, 0]
